Goal: Information Seeking & Learning: Learn about a topic

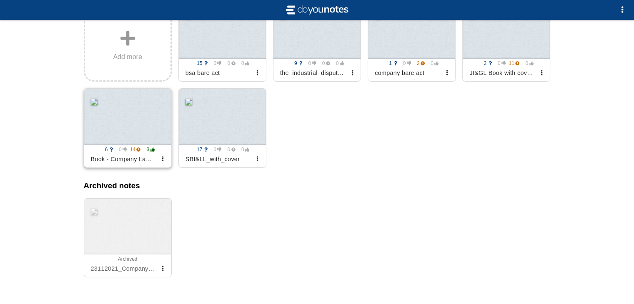
scroll to position [148, 0]
click at [125, 133] on div at bounding box center [127, 116] width 87 height 56
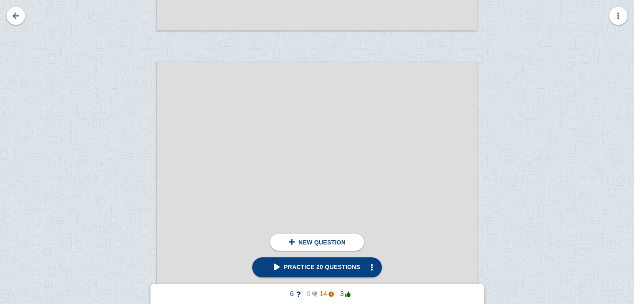
scroll to position [4192, 0]
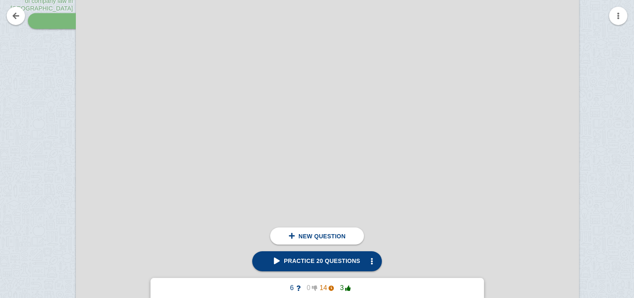
scroll to position [29497, 4]
click at [262, 134] on div at bounding box center [327, 160] width 503 height 661
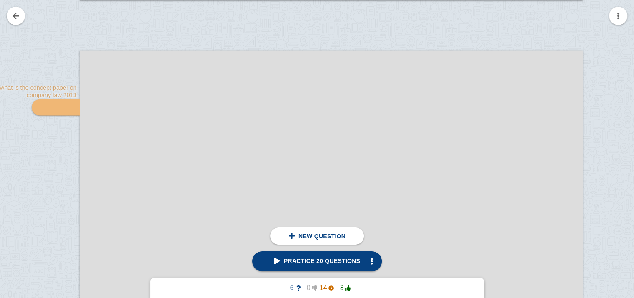
scroll to position [30700, 0]
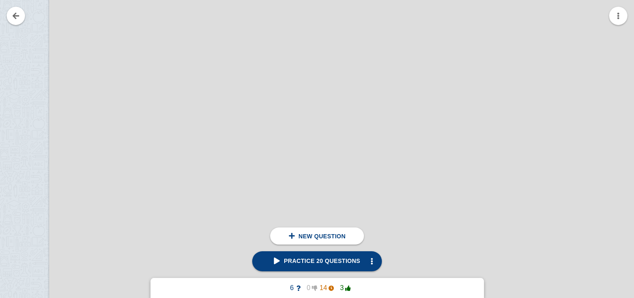
scroll to position [37400, 31]
click at [347, 264] on span "Practice 20 questions" at bounding box center [317, 260] width 86 height 7
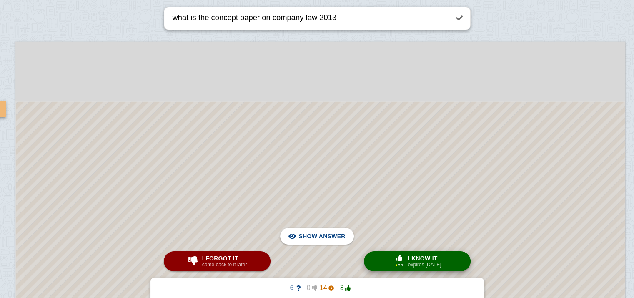
click at [434, 267] on small "expires [DATE]" at bounding box center [424, 264] width 33 height 6
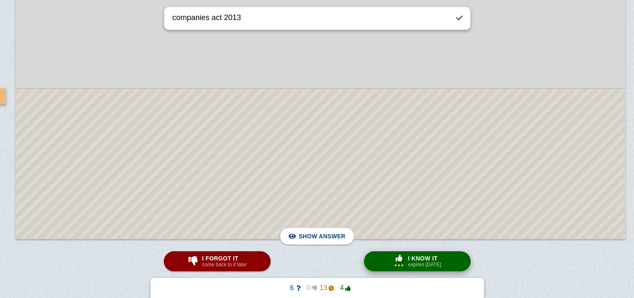
scroll to position [37806, 65]
click at [331, 228] on span "Hide answer" at bounding box center [323, 236] width 43 height 18
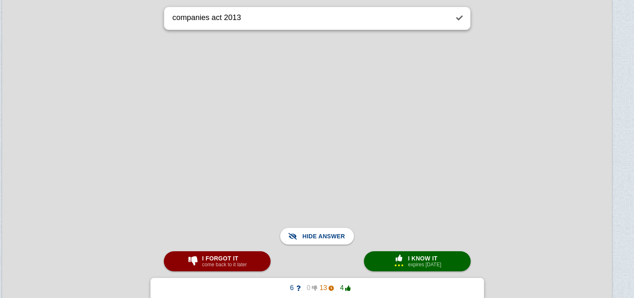
scroll to position [38186, 78]
click at [313, 229] on span "Show answer" at bounding box center [321, 236] width 47 height 18
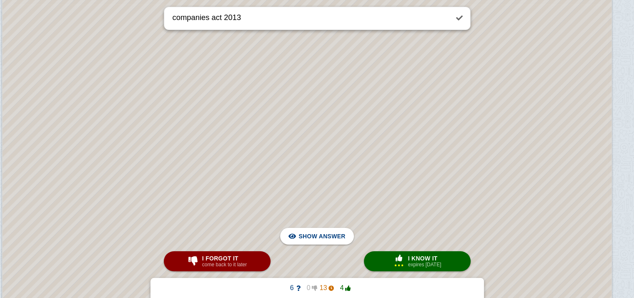
scroll to position [38243, 78]
click at [381, 256] on button "× 3 I know it expires [DATE]" at bounding box center [417, 261] width 107 height 20
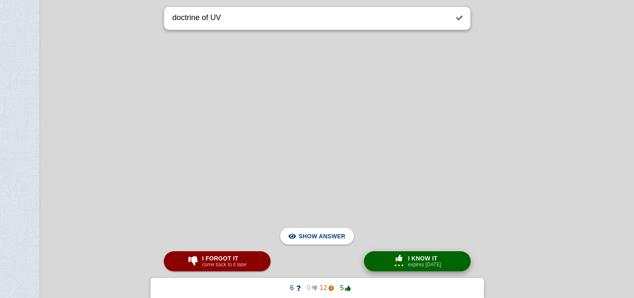
scroll to position [38526, 40]
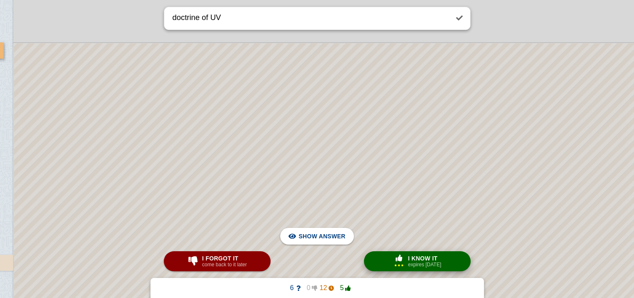
scroll to position [43292, 74]
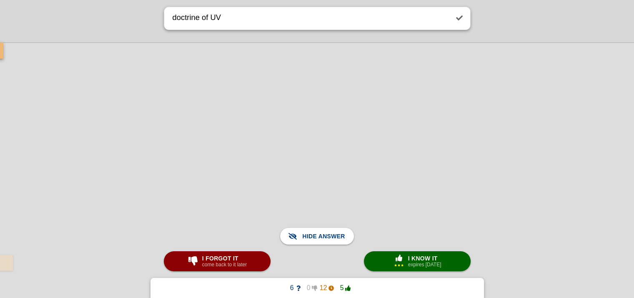
scroll to position [43292, 92]
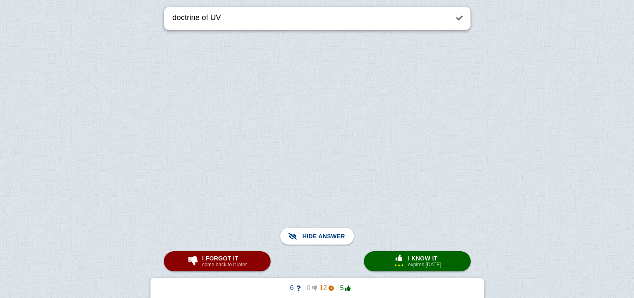
scroll to position [35188, 40]
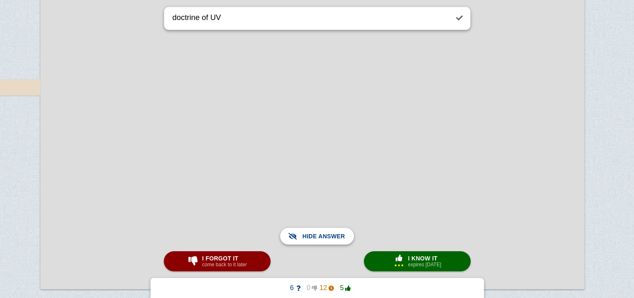
click at [327, 238] on span "Show answer" at bounding box center [321, 236] width 47 height 18
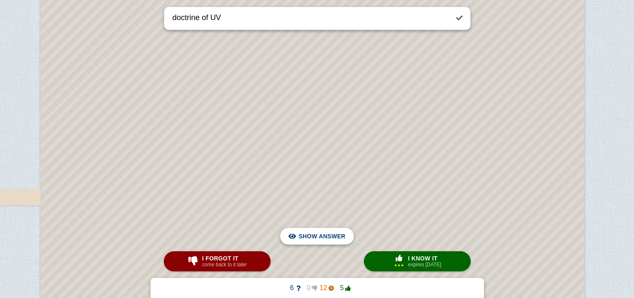
scroll to position [35075, 40]
click at [412, 261] on span "I know it" at bounding box center [424, 258] width 33 height 7
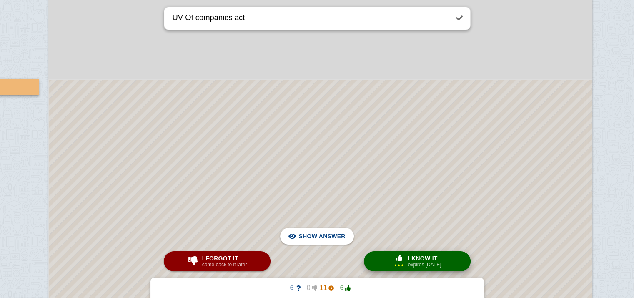
scroll to position [34971, 32]
click at [426, 262] on small "expires [DATE]" at bounding box center [424, 264] width 33 height 6
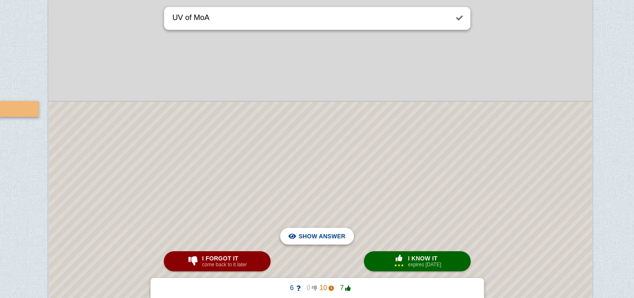
click at [309, 240] on span "Hide answer" at bounding box center [323, 236] width 43 height 18
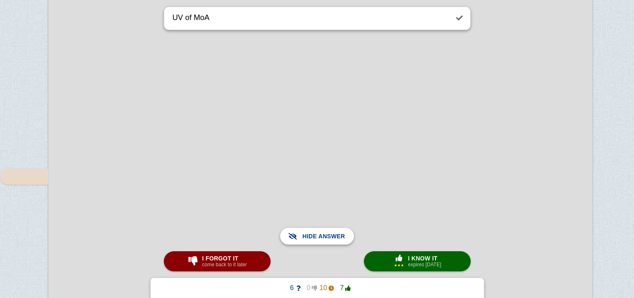
scroll to position [35536, 32]
click at [309, 240] on span "Show answer" at bounding box center [321, 236] width 47 height 18
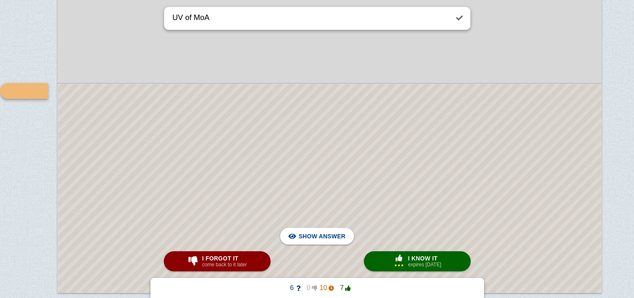
scroll to position [35191, 22]
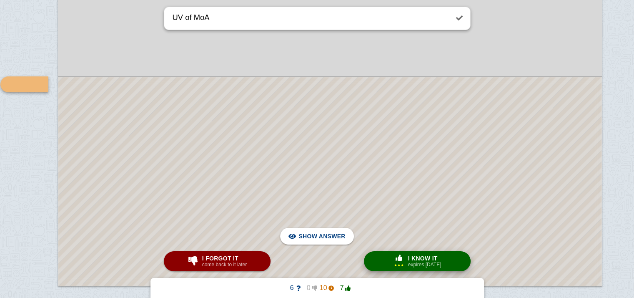
click at [421, 266] on small "expires [DATE]" at bounding box center [424, 264] width 33 height 6
type textarea "UV of AoA"
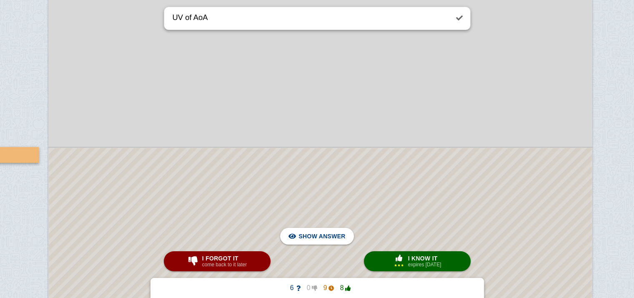
scroll to position [35485, 32]
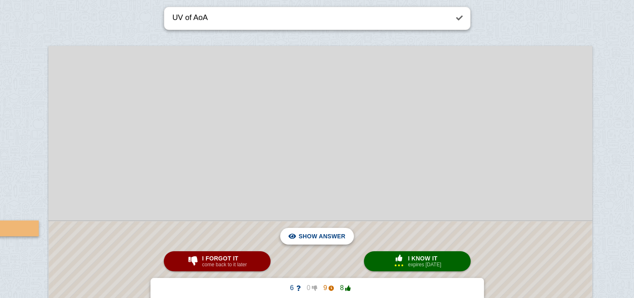
click at [314, 230] on span "Hide answer" at bounding box center [323, 236] width 43 height 18
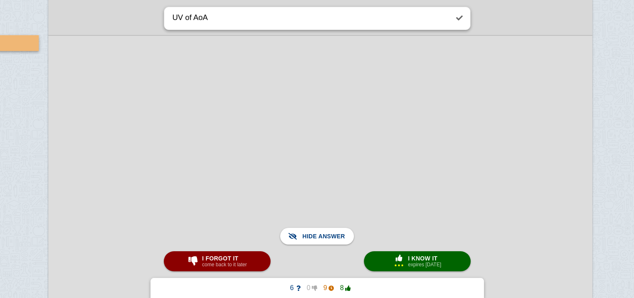
scroll to position [35671, 32]
